Goal: Navigation & Orientation: Find specific page/section

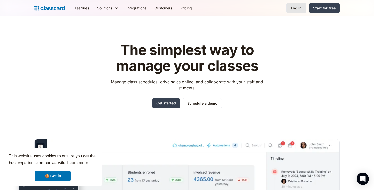
click at [297, 11] on link "Log in" at bounding box center [297, 8] width 20 height 10
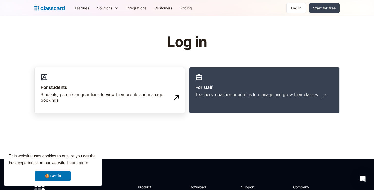
click at [147, 99] on div "Students, parents or guardians to view their profile and manage bookings" at bounding box center [105, 97] width 128 height 11
